Goal: Information Seeking & Learning: Learn about a topic

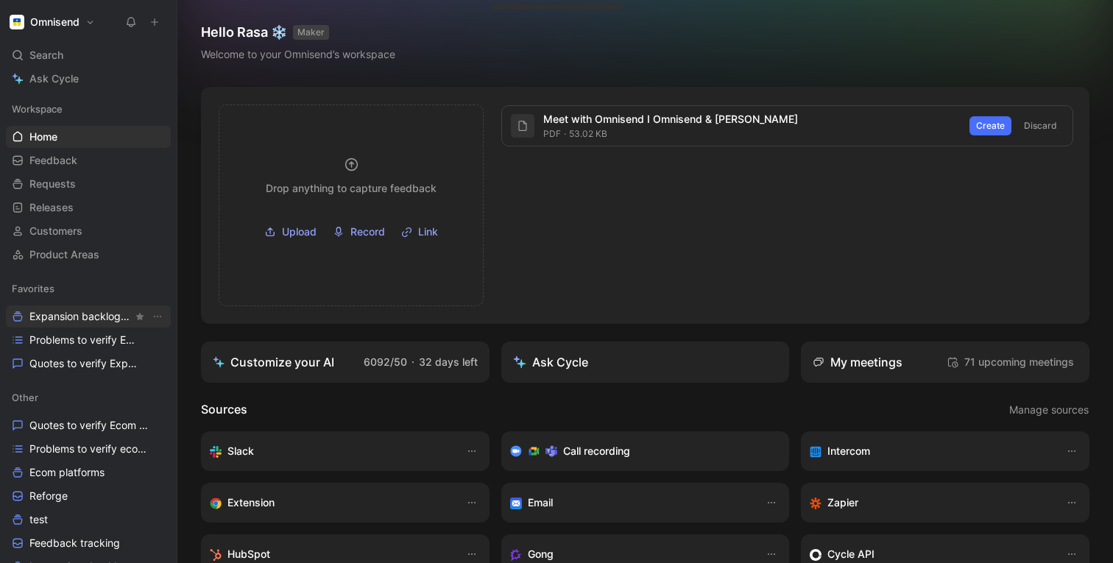
click at [79, 315] on span "Expansion backlog Other" at bounding box center [80, 316] width 103 height 15
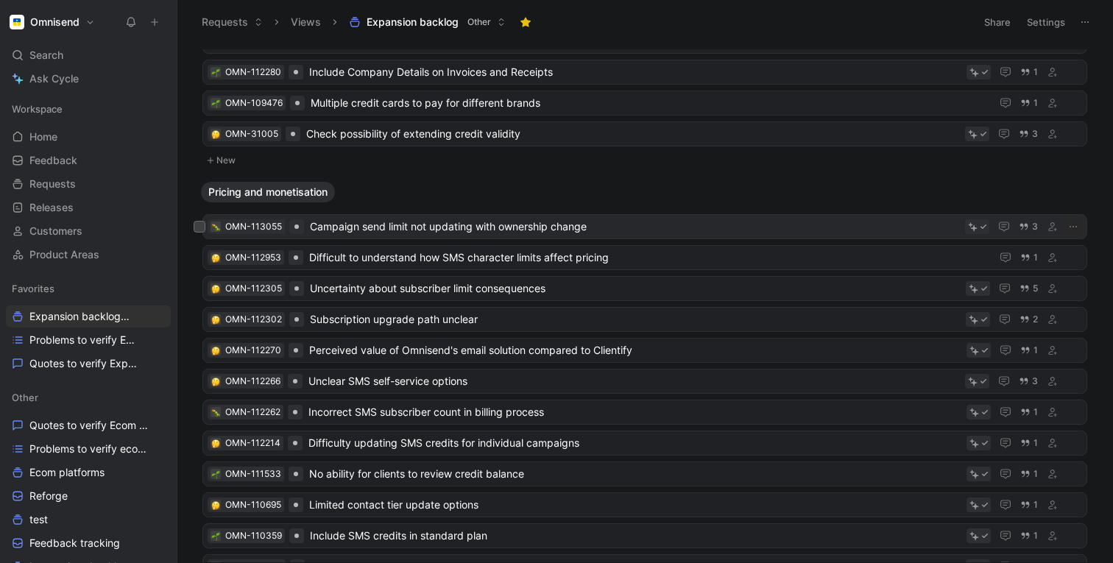
scroll to position [350, 0]
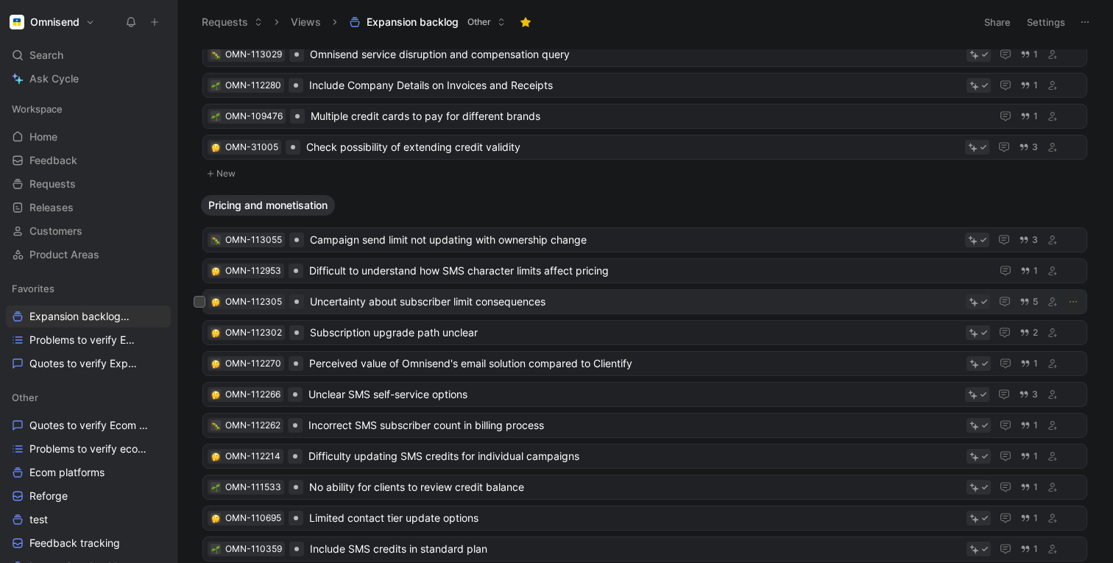
click at [396, 305] on span "Uncertainty about subscriber limit consequences" at bounding box center [635, 302] width 650 height 18
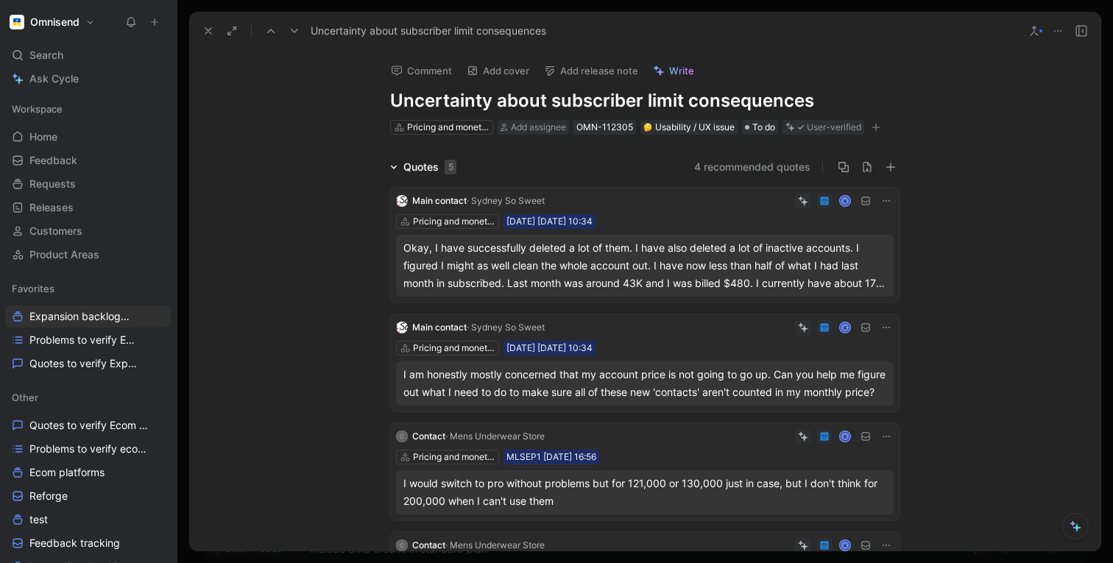
click at [208, 28] on icon at bounding box center [208, 31] width 12 height 12
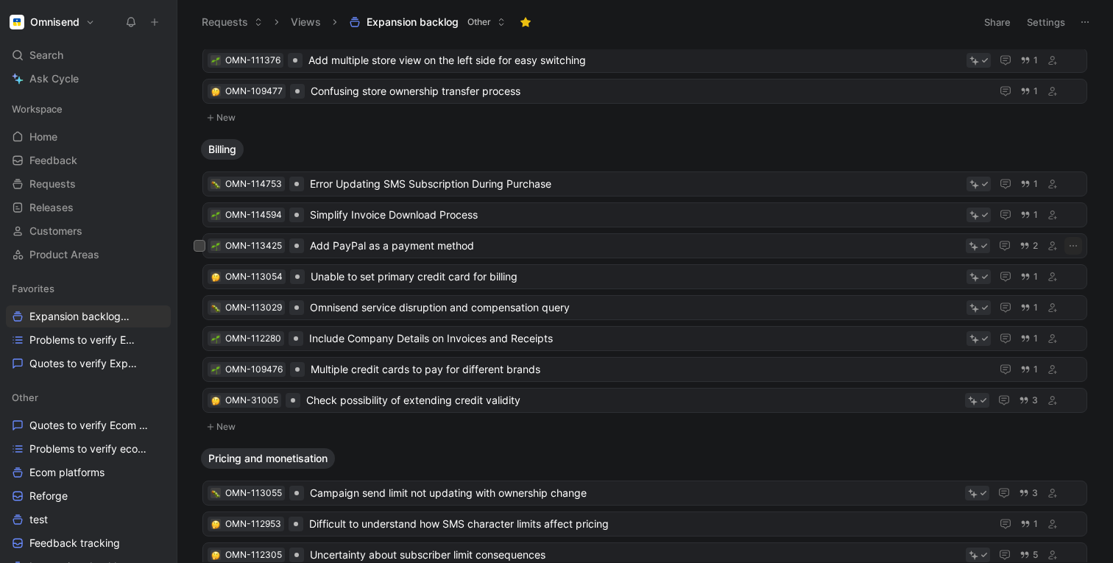
scroll to position [98, 0]
click at [492, 398] on span "Check possibility of extending credit validity" at bounding box center [632, 399] width 653 height 18
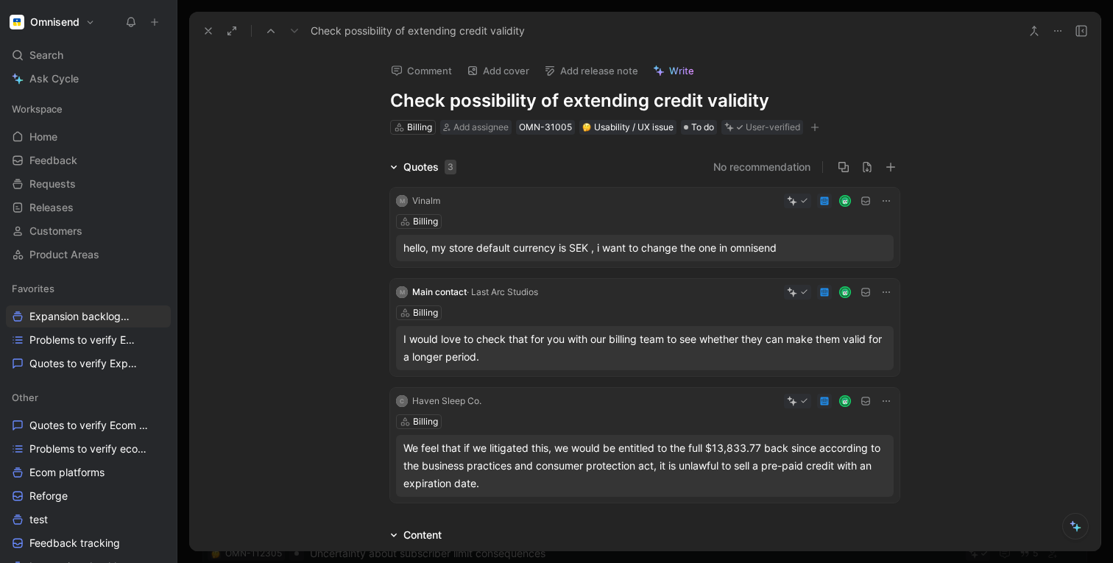
click at [210, 29] on use at bounding box center [208, 31] width 6 height 6
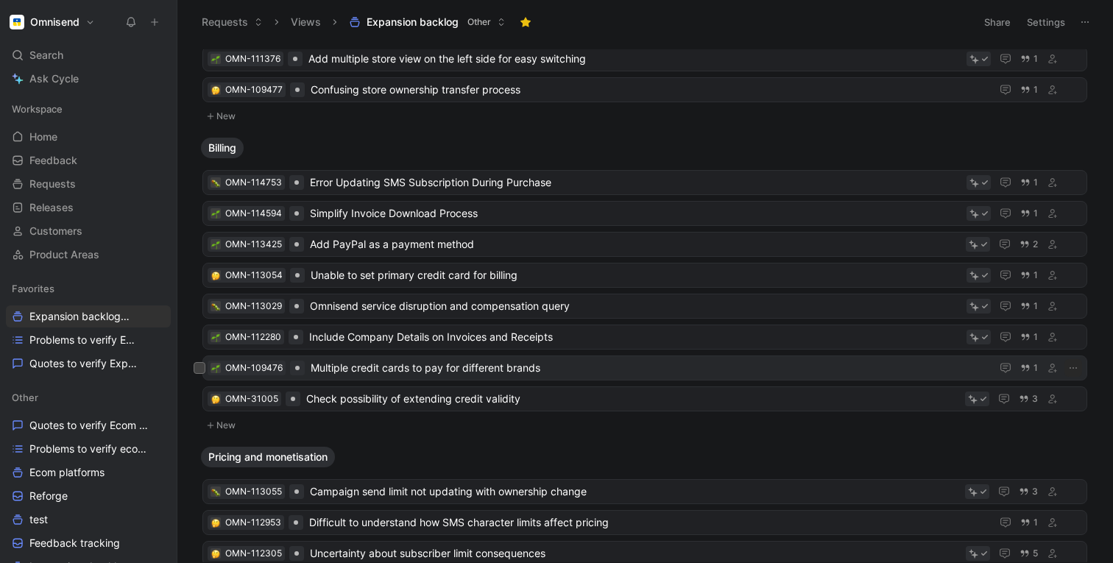
click at [339, 365] on span "Multiple credit cards to pay for different brands" at bounding box center [648, 368] width 674 height 18
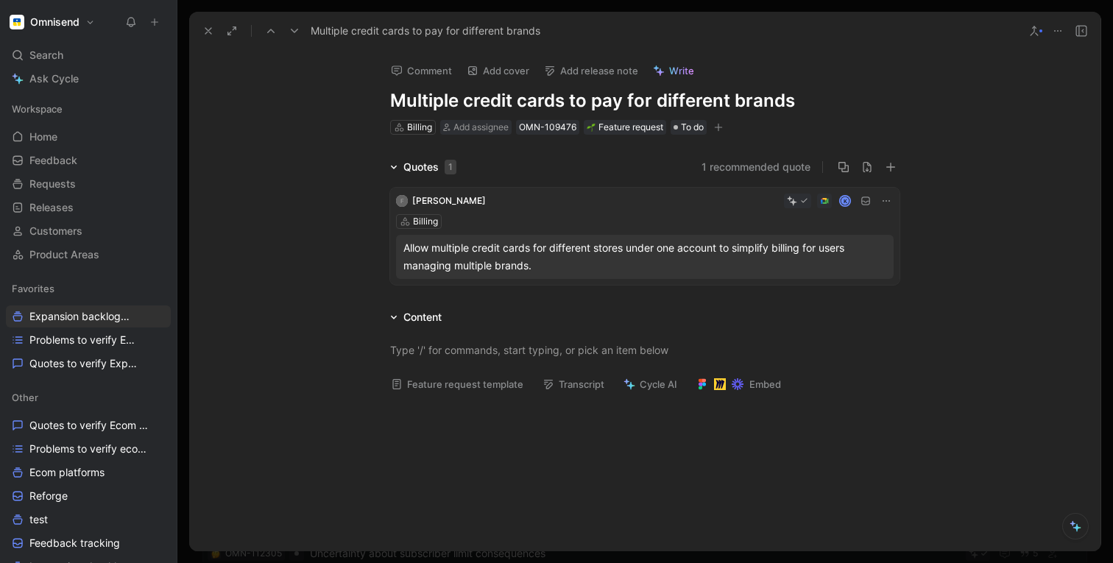
click at [211, 32] on icon at bounding box center [208, 31] width 12 height 12
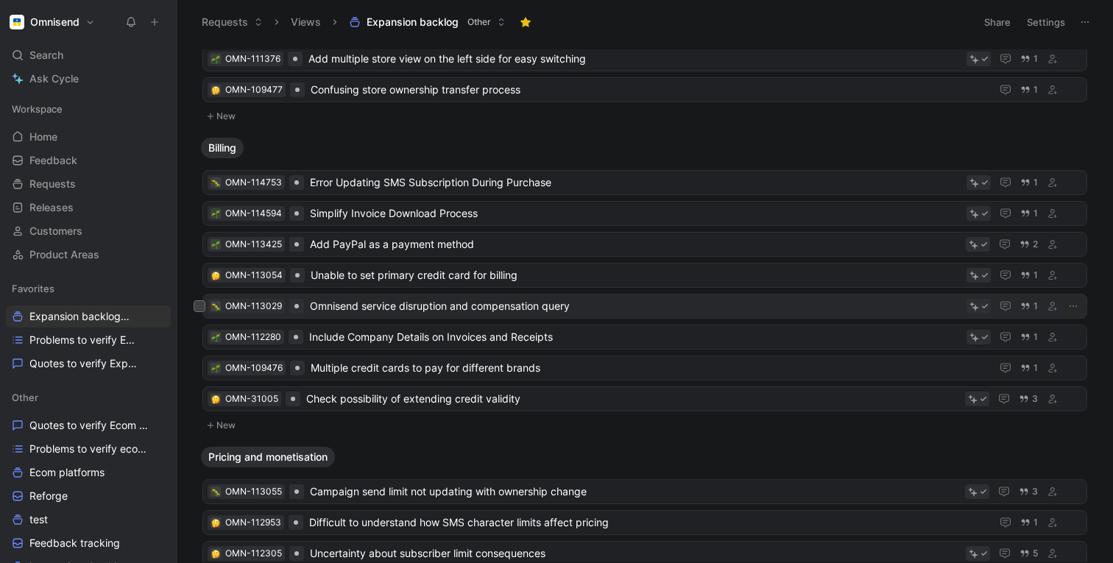
click at [339, 305] on span "Omnisend service disruption and compensation query" at bounding box center [635, 306] width 651 height 18
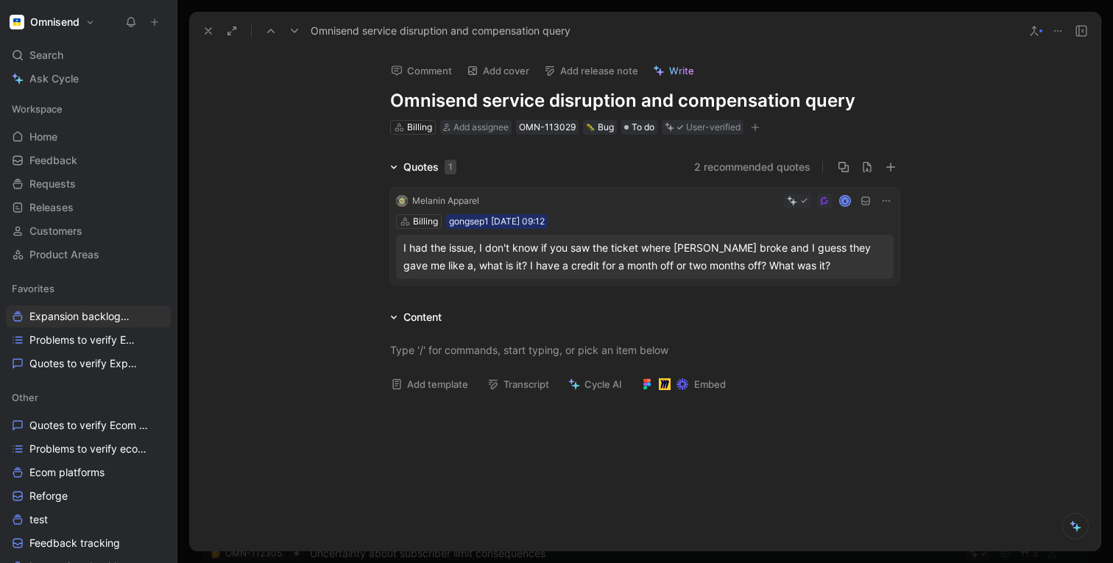
click at [205, 29] on use at bounding box center [208, 31] width 6 height 6
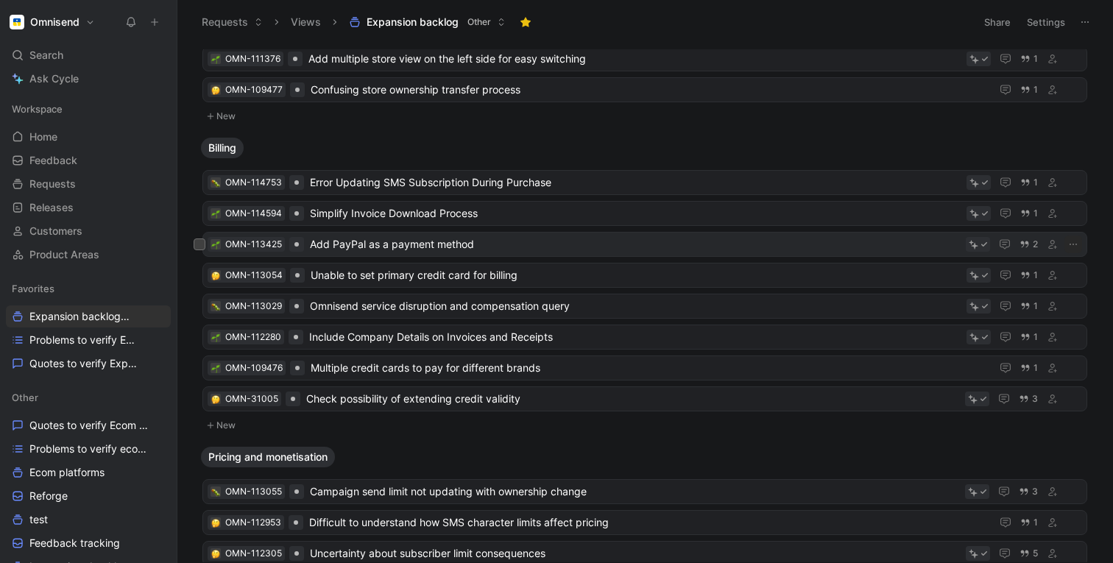
click at [365, 247] on span "Add PayPal as a payment method" at bounding box center [635, 245] width 650 height 18
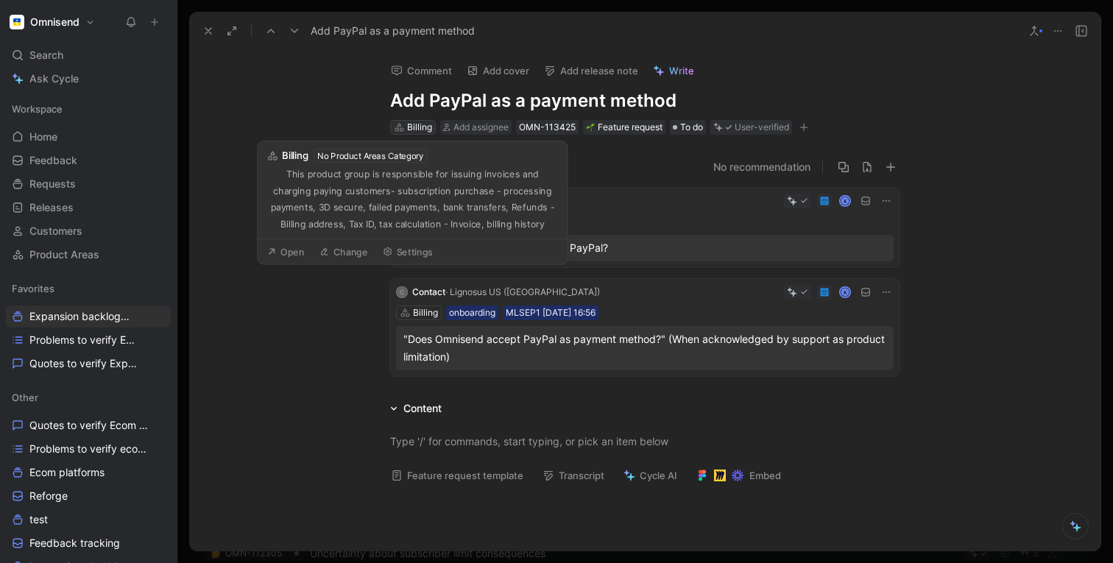
click at [414, 124] on div "Billing" at bounding box center [419, 127] width 25 height 15
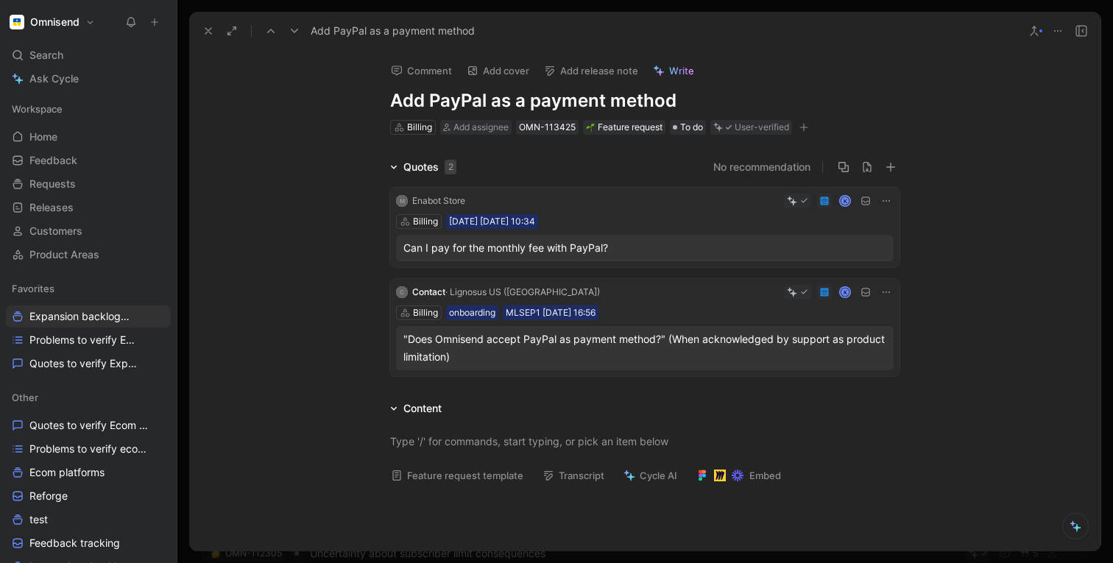
click at [211, 25] on icon at bounding box center [208, 31] width 12 height 12
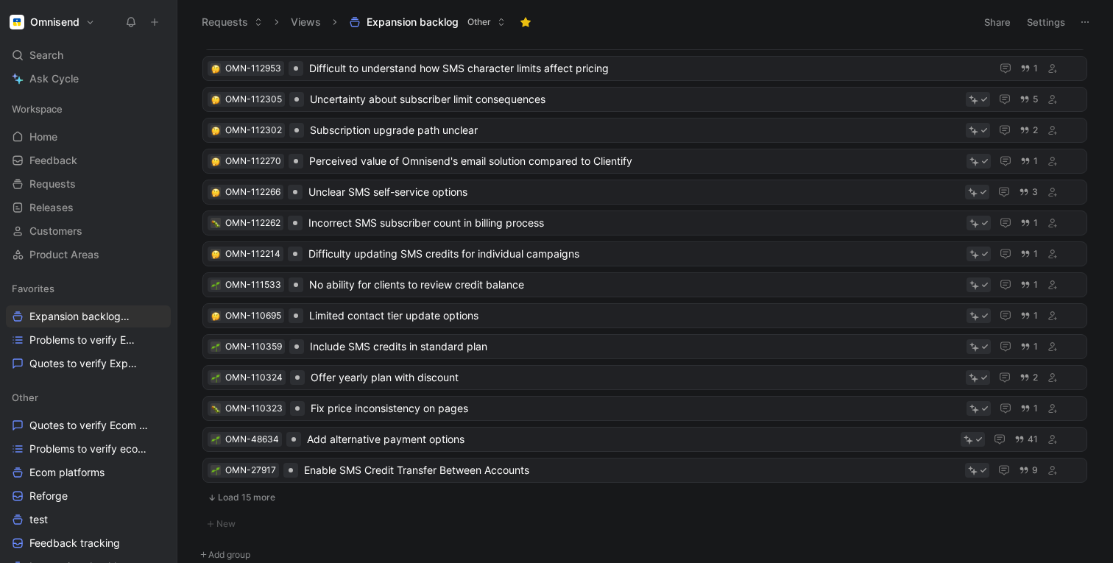
scroll to position [626, 0]
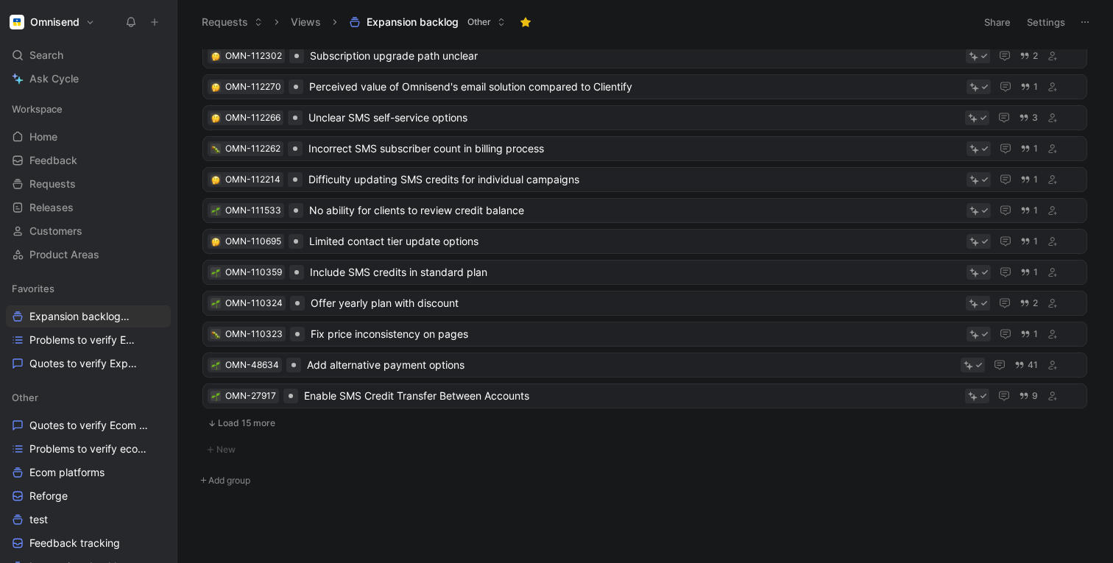
click at [245, 424] on button "Load 15 more" at bounding box center [644, 423] width 885 height 18
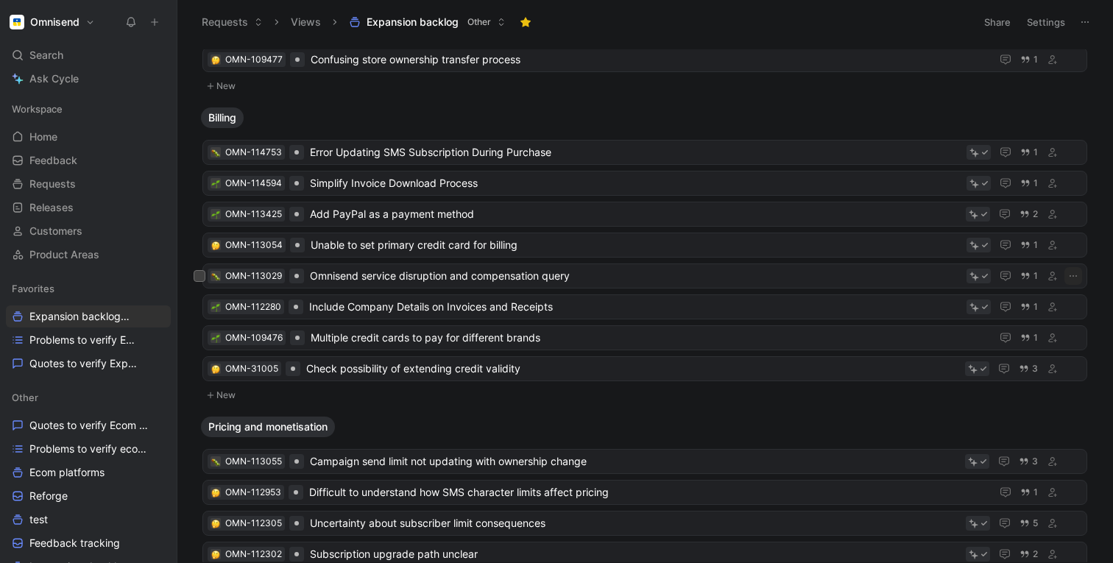
scroll to position [130, 0]
click at [197, 181] on icon at bounding box center [200, 182] width 6 height 6
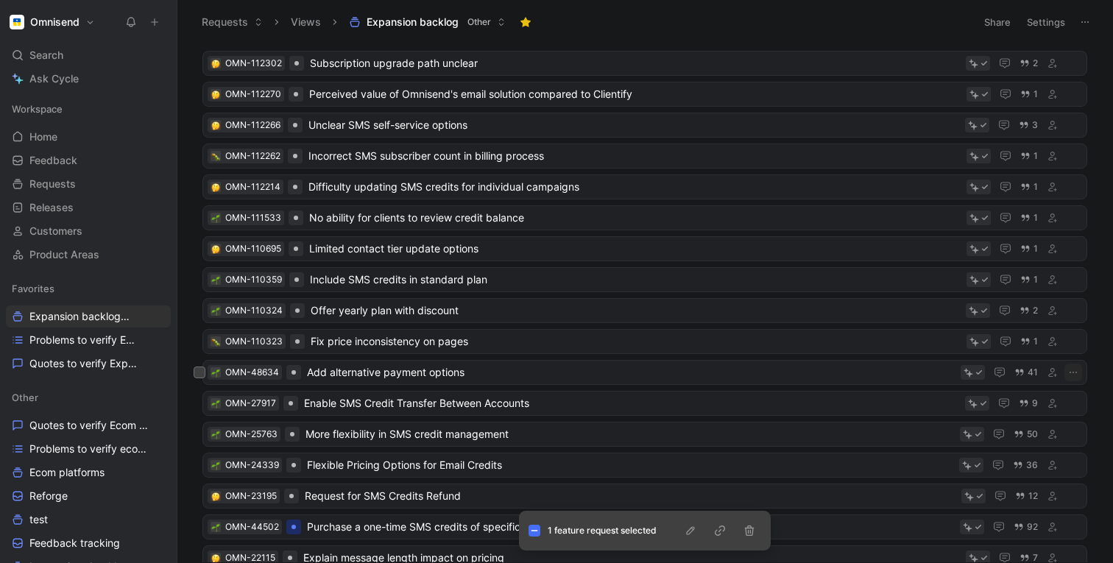
scroll to position [632, 0]
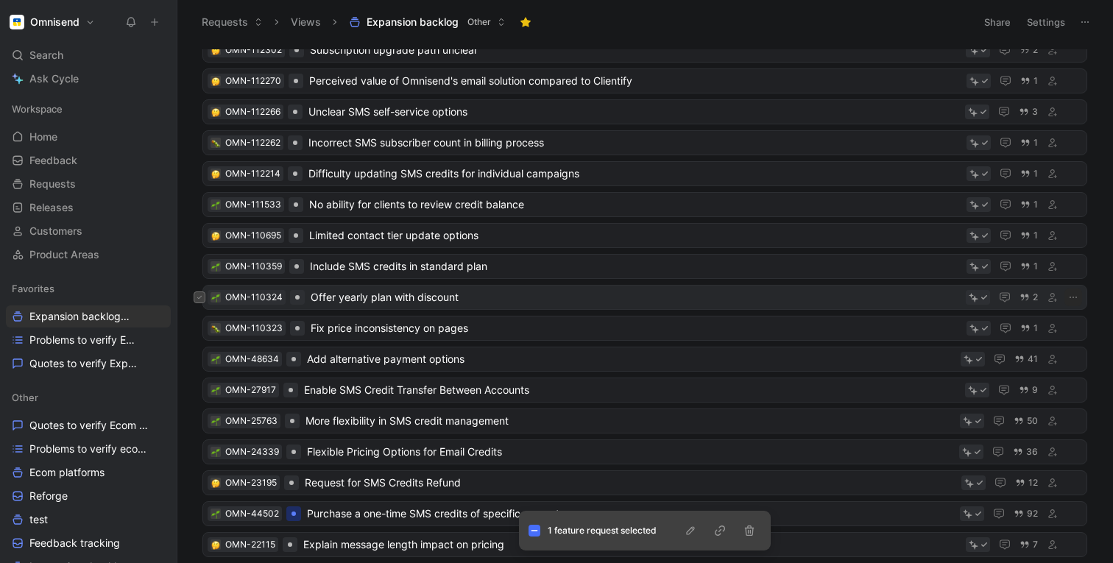
click at [197, 298] on icon at bounding box center [200, 297] width 6 height 6
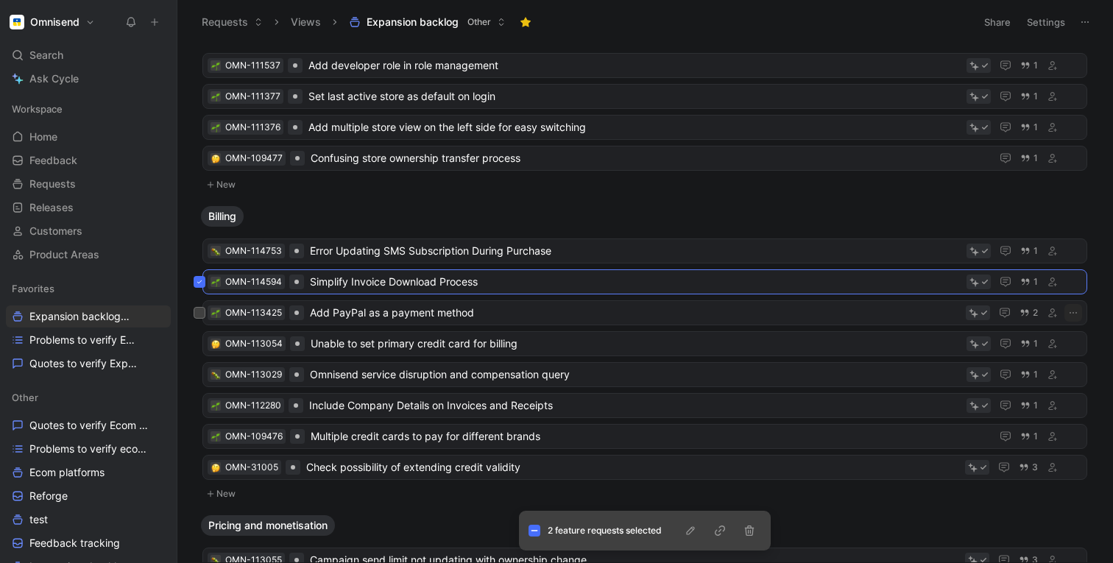
scroll to position [23, 0]
